Goal: Transaction & Acquisition: Purchase product/service

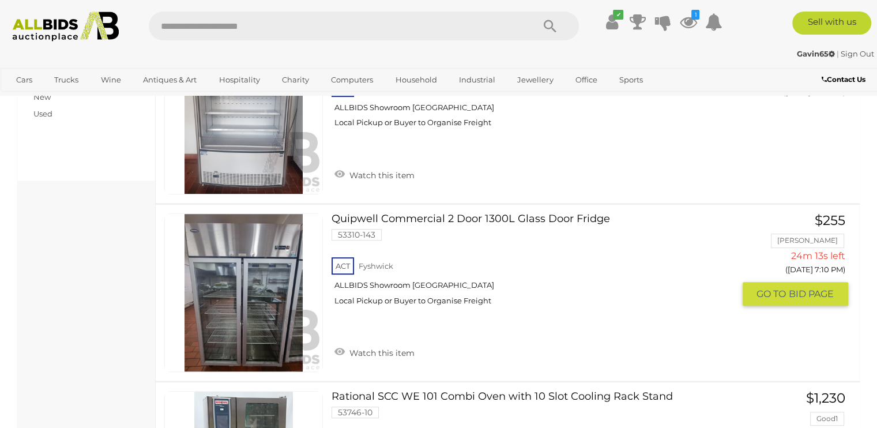
scroll to position [576, 0]
click at [265, 310] on link at bounding box center [243, 293] width 159 height 159
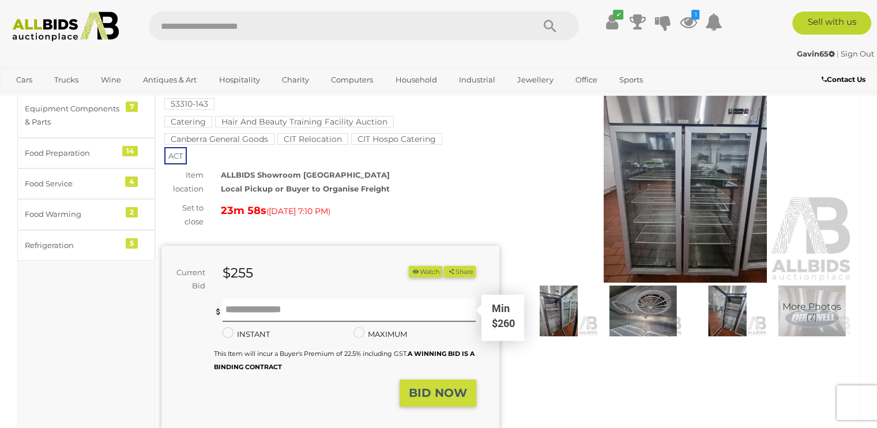
scroll to position [78, 0]
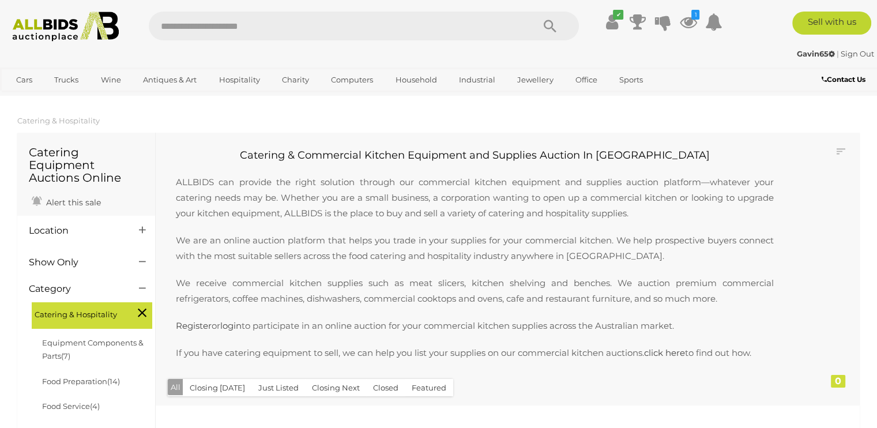
scroll to position [106, 0]
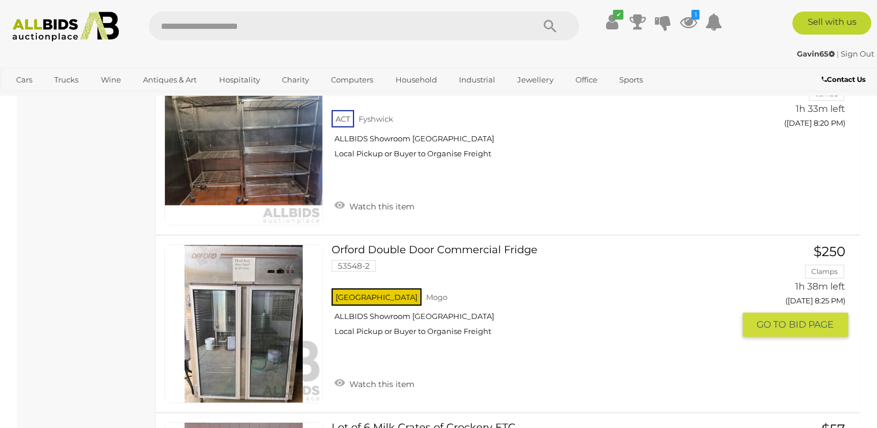
scroll to position [3531, 0]
